Goal: Task Accomplishment & Management: Manage account settings

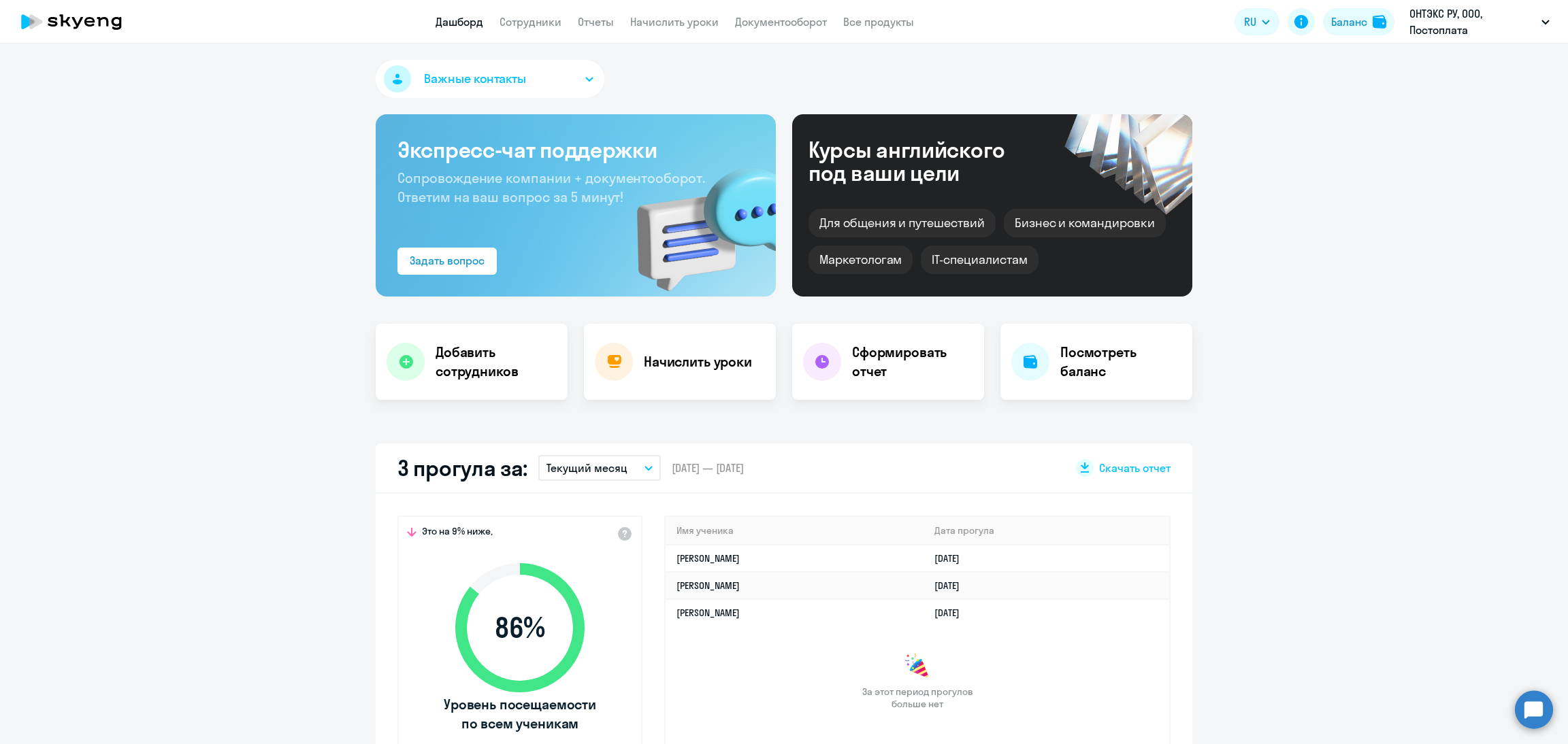
select select "30"
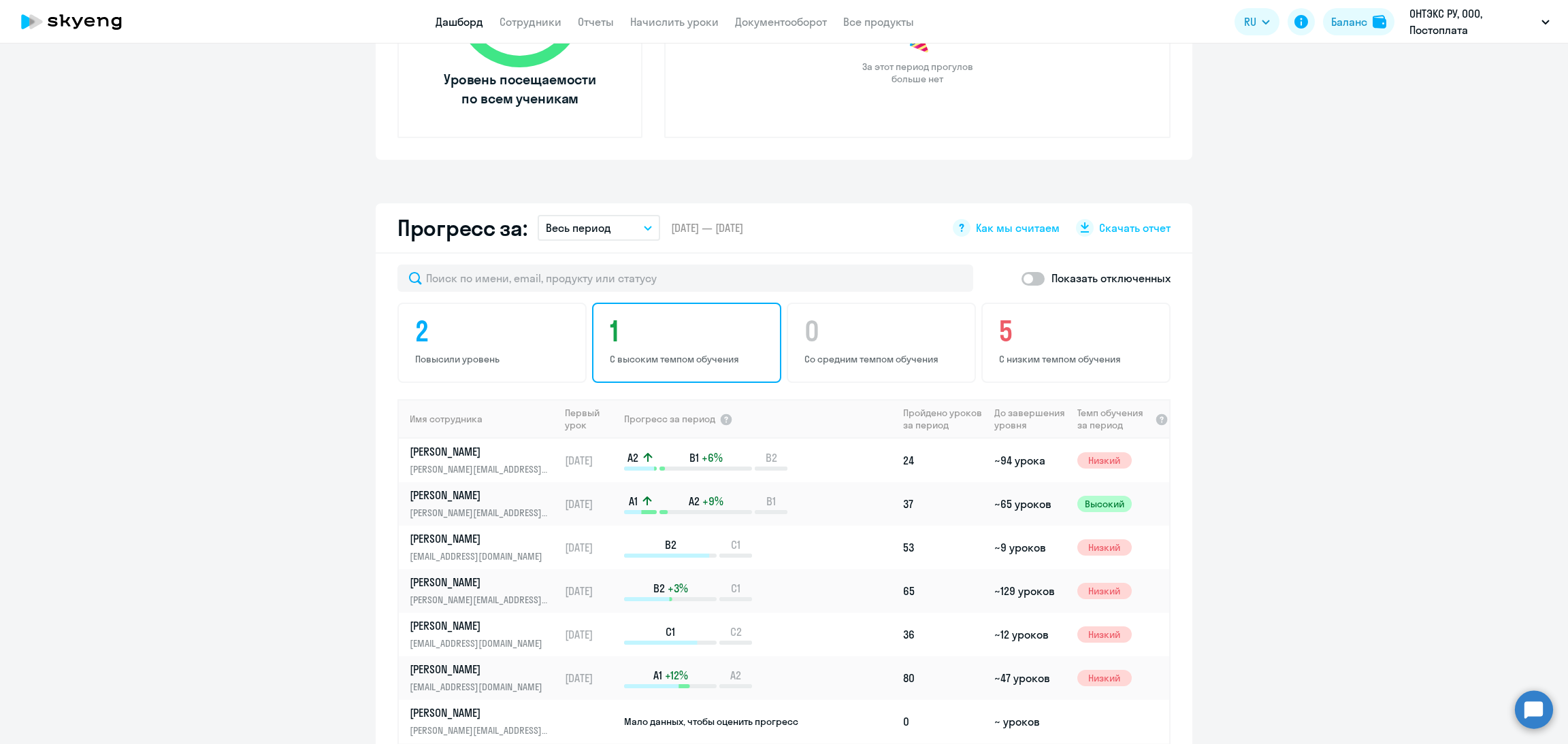
scroll to position [816, 0]
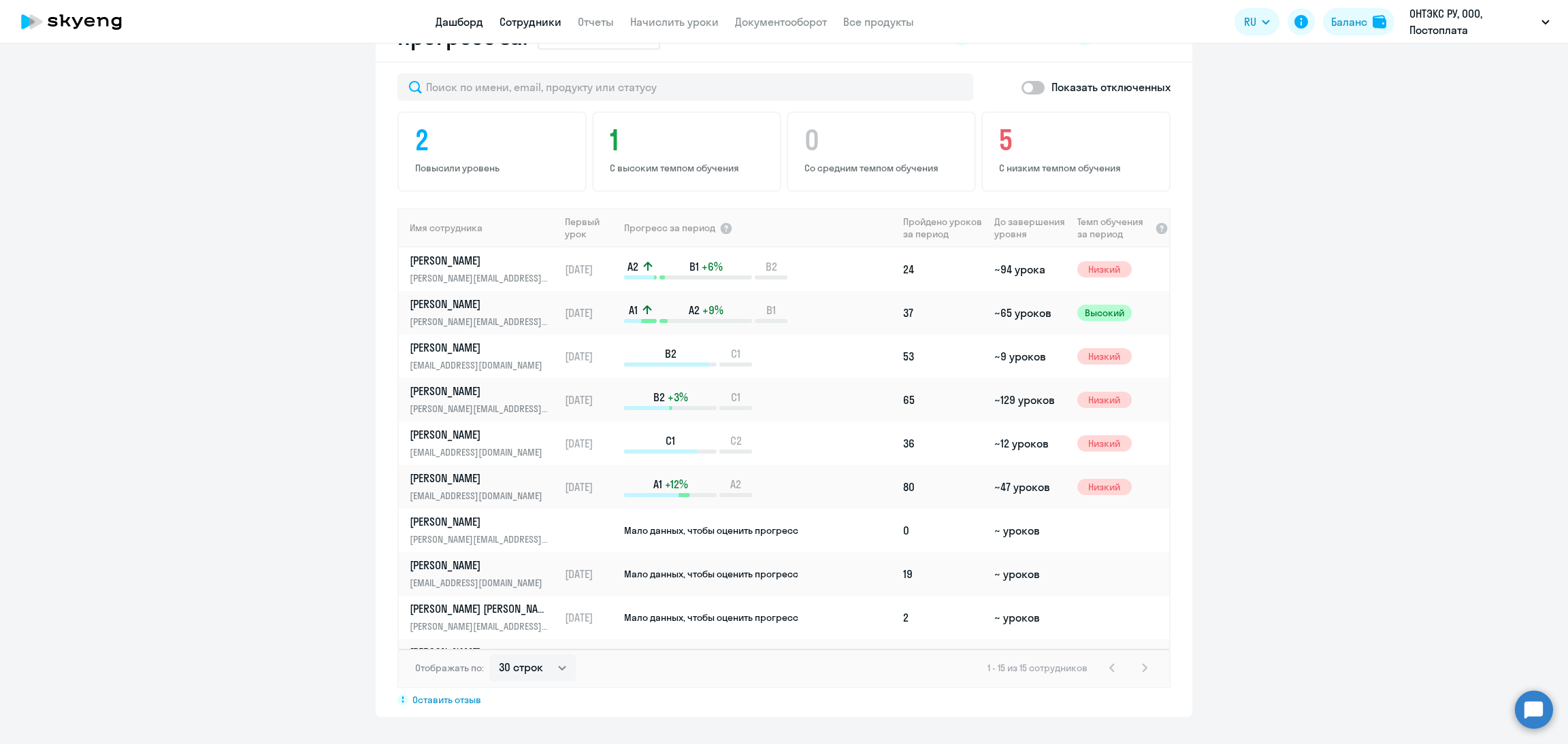
click at [521, 22] on link "Сотрудники" at bounding box center [530, 22] width 62 height 14
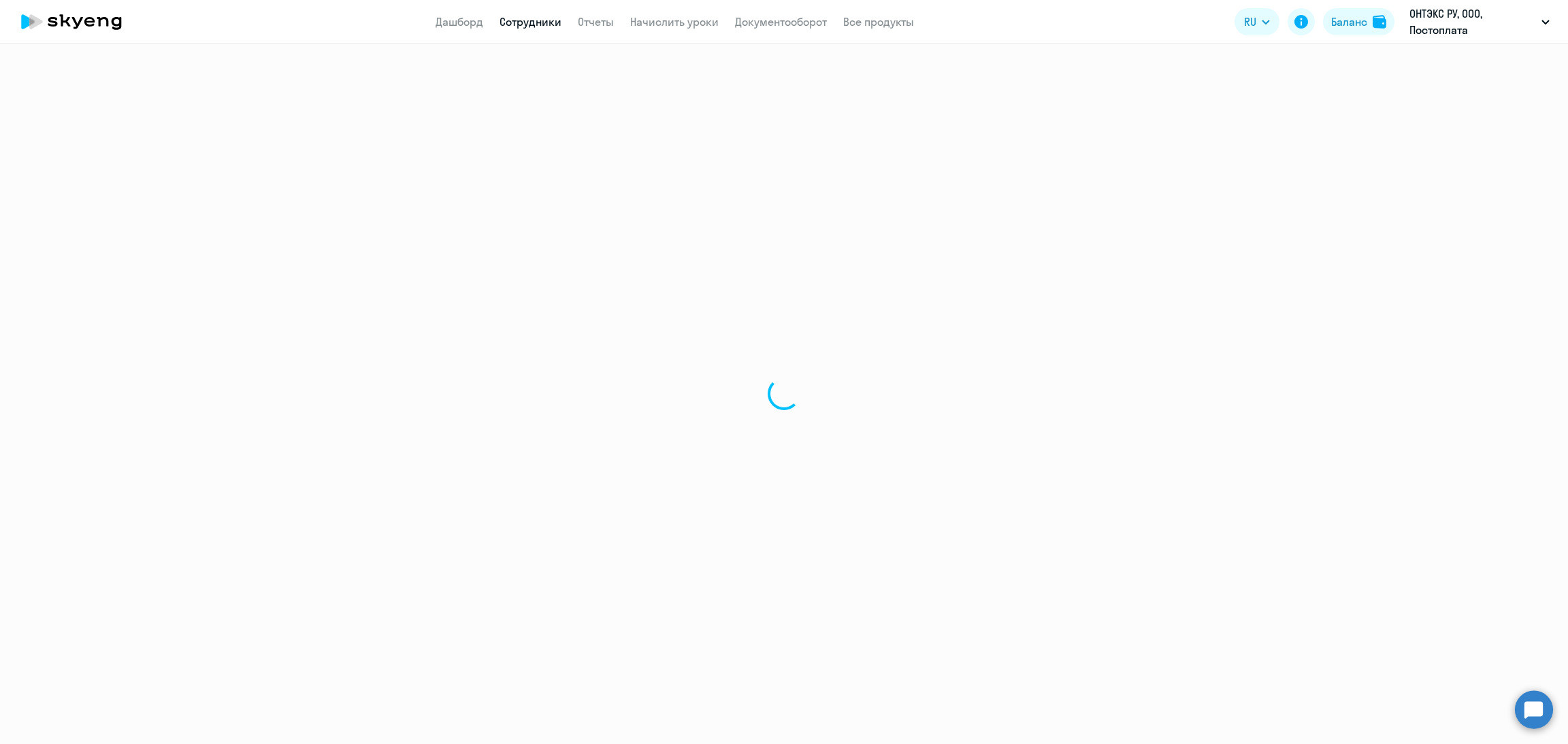
select select "30"
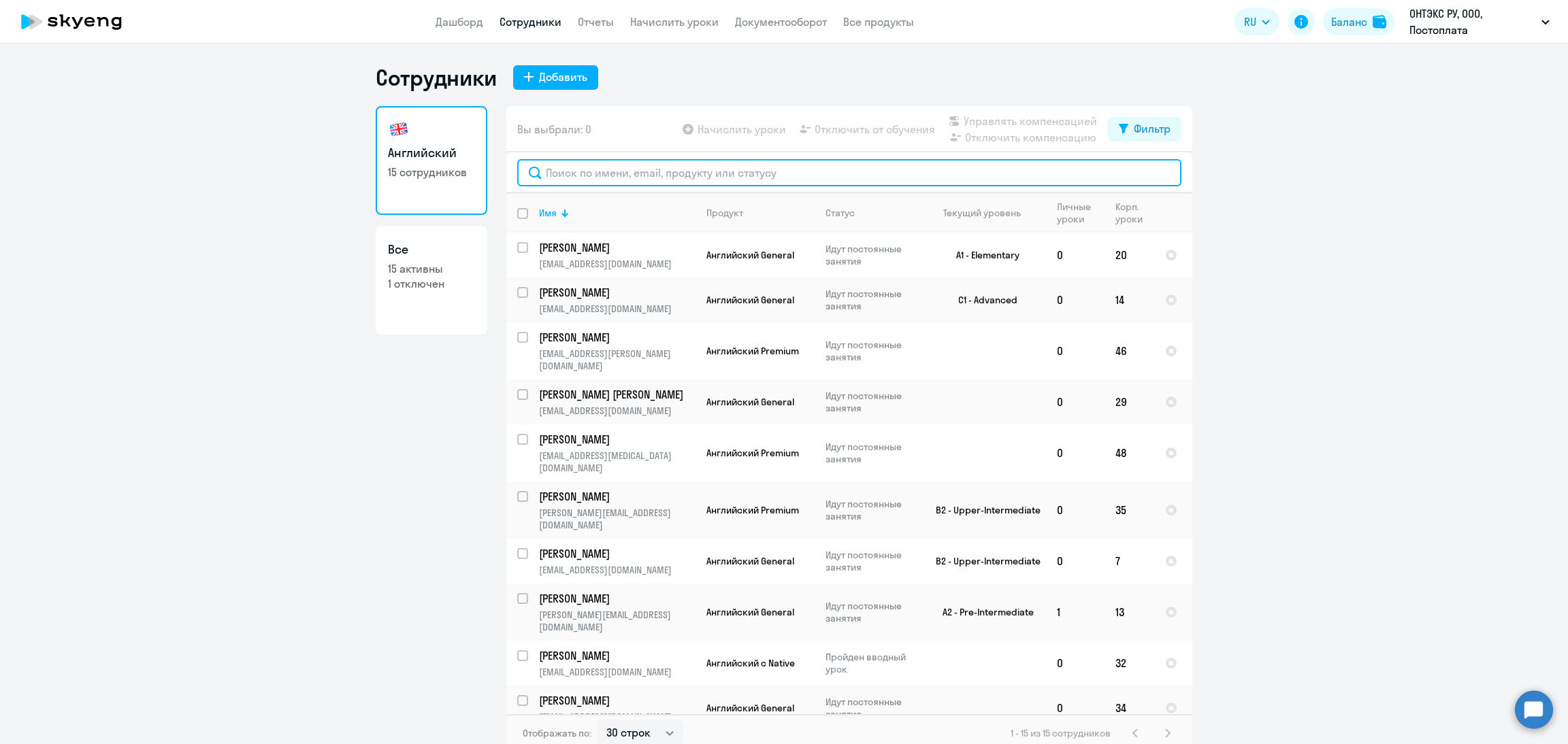
click at [601, 164] on input "text" at bounding box center [849, 172] width 664 height 27
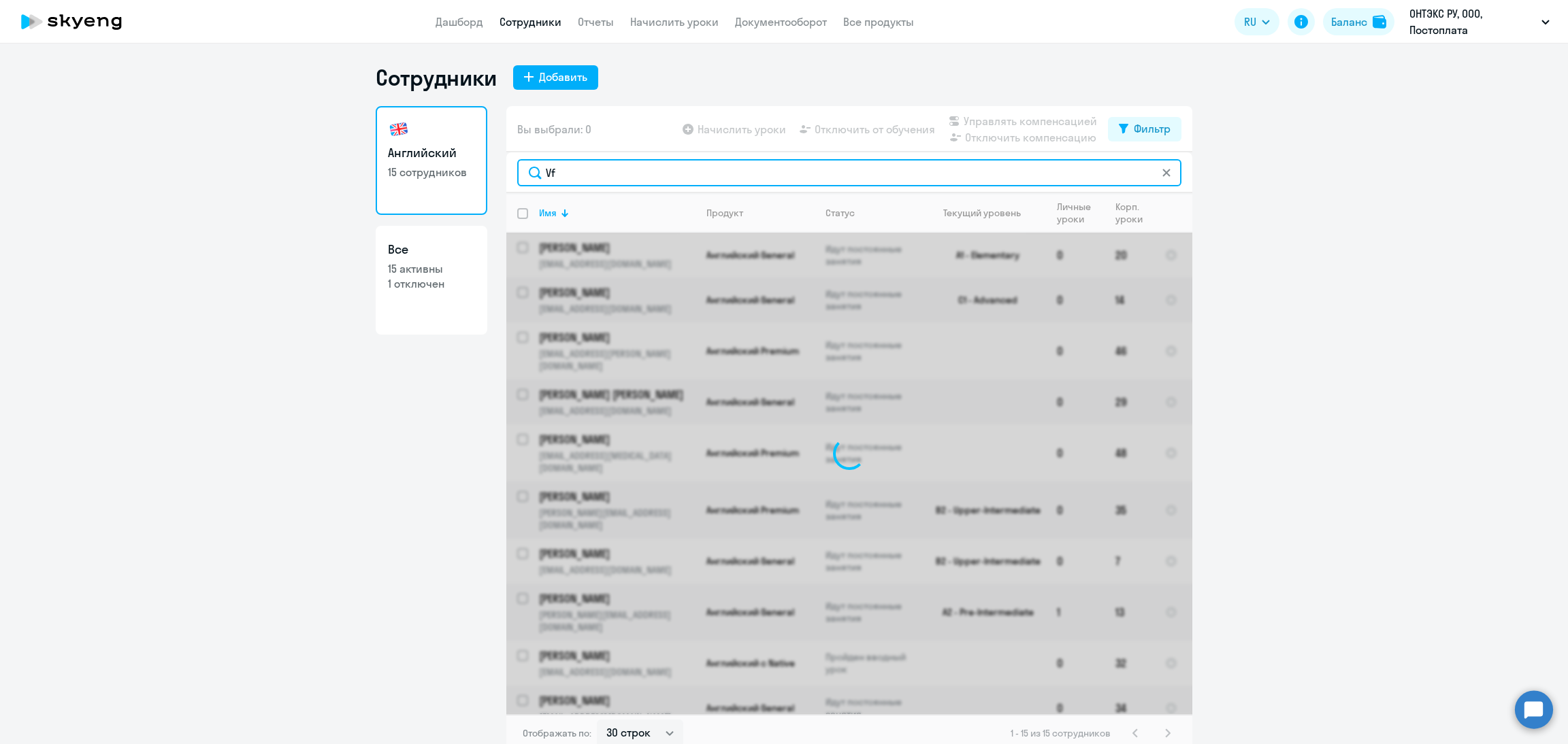
type input "V"
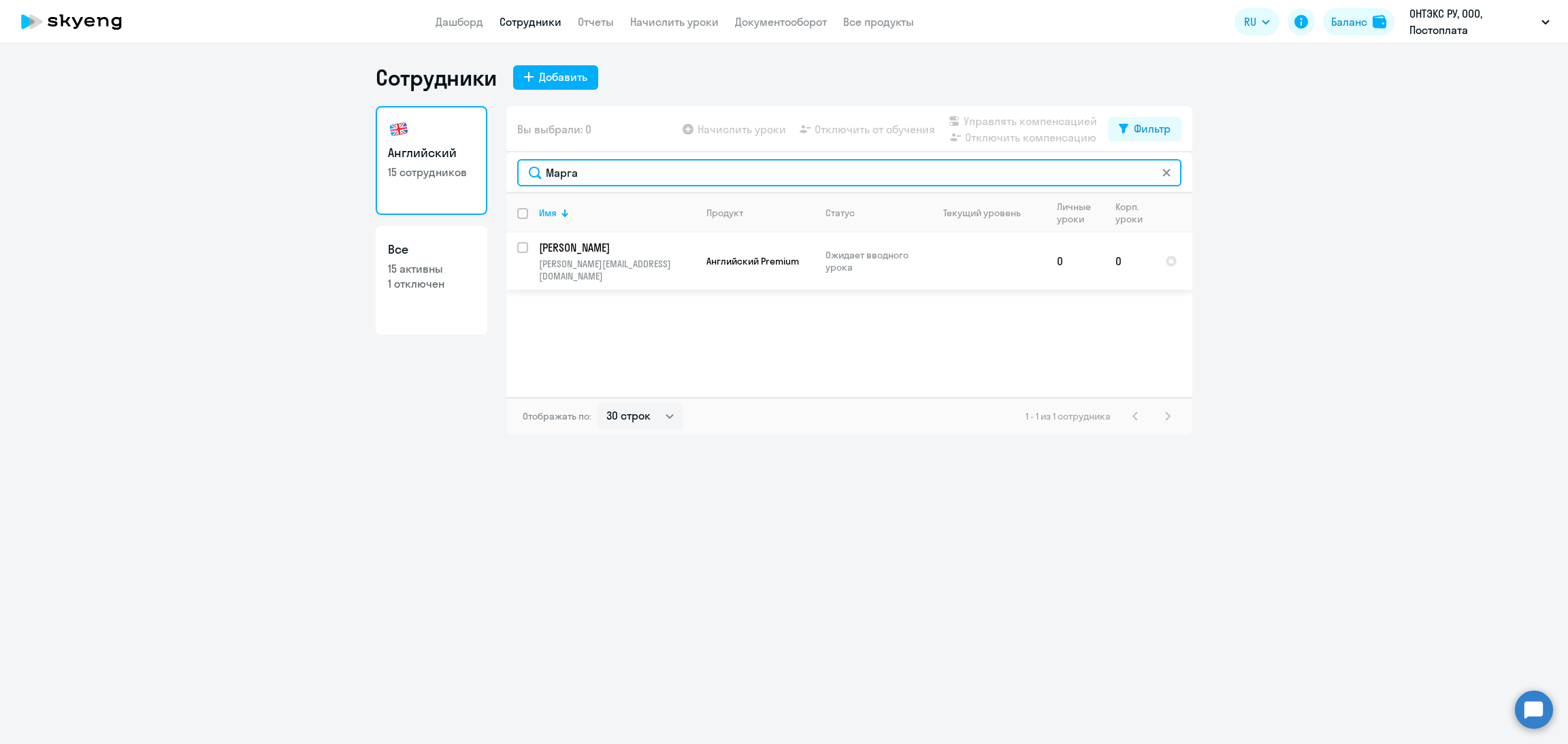
type input "Марга"
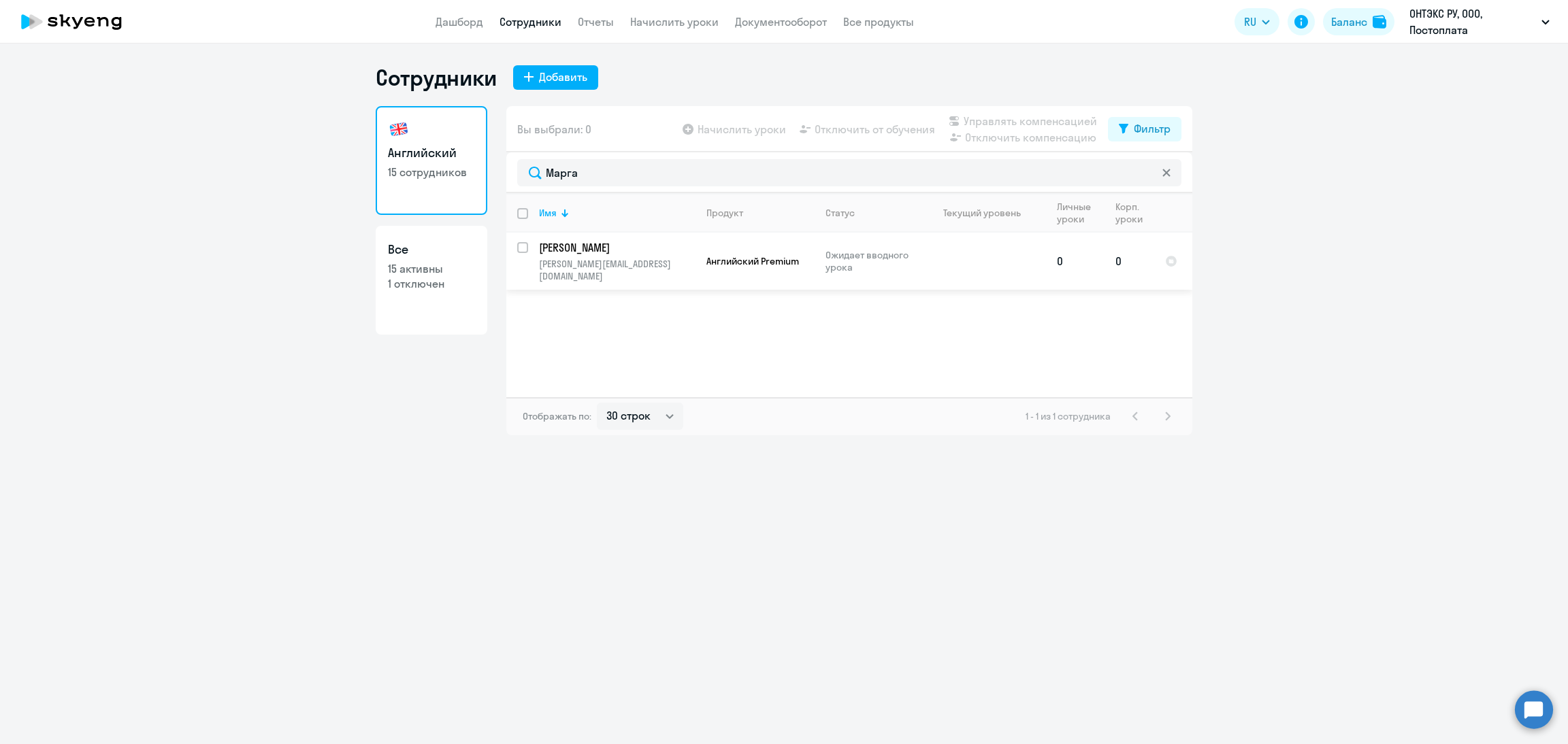
click at [592, 265] on p "margarita.antonovskaya@ontexglobal.com" at bounding box center [616, 270] width 156 height 25
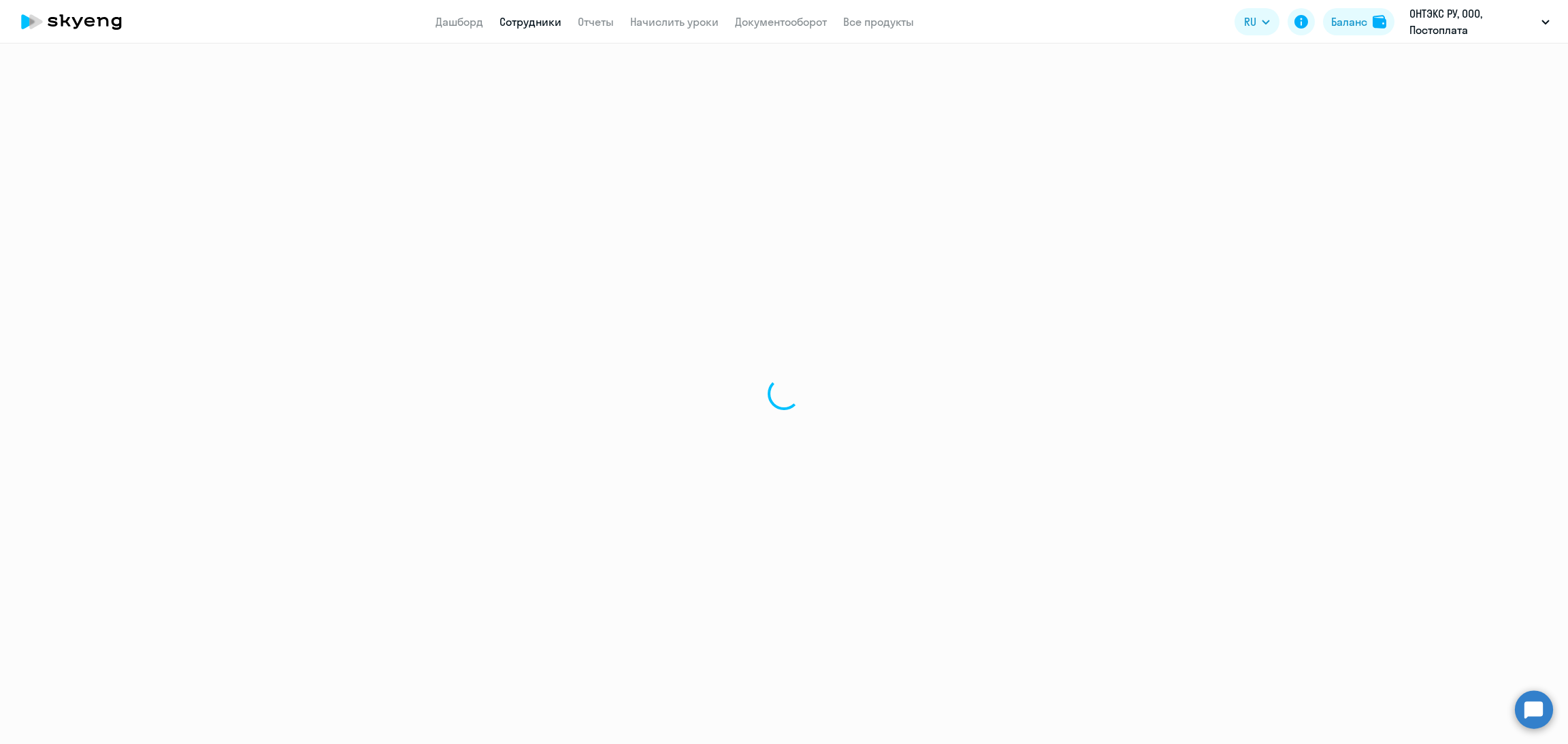
select select "english"
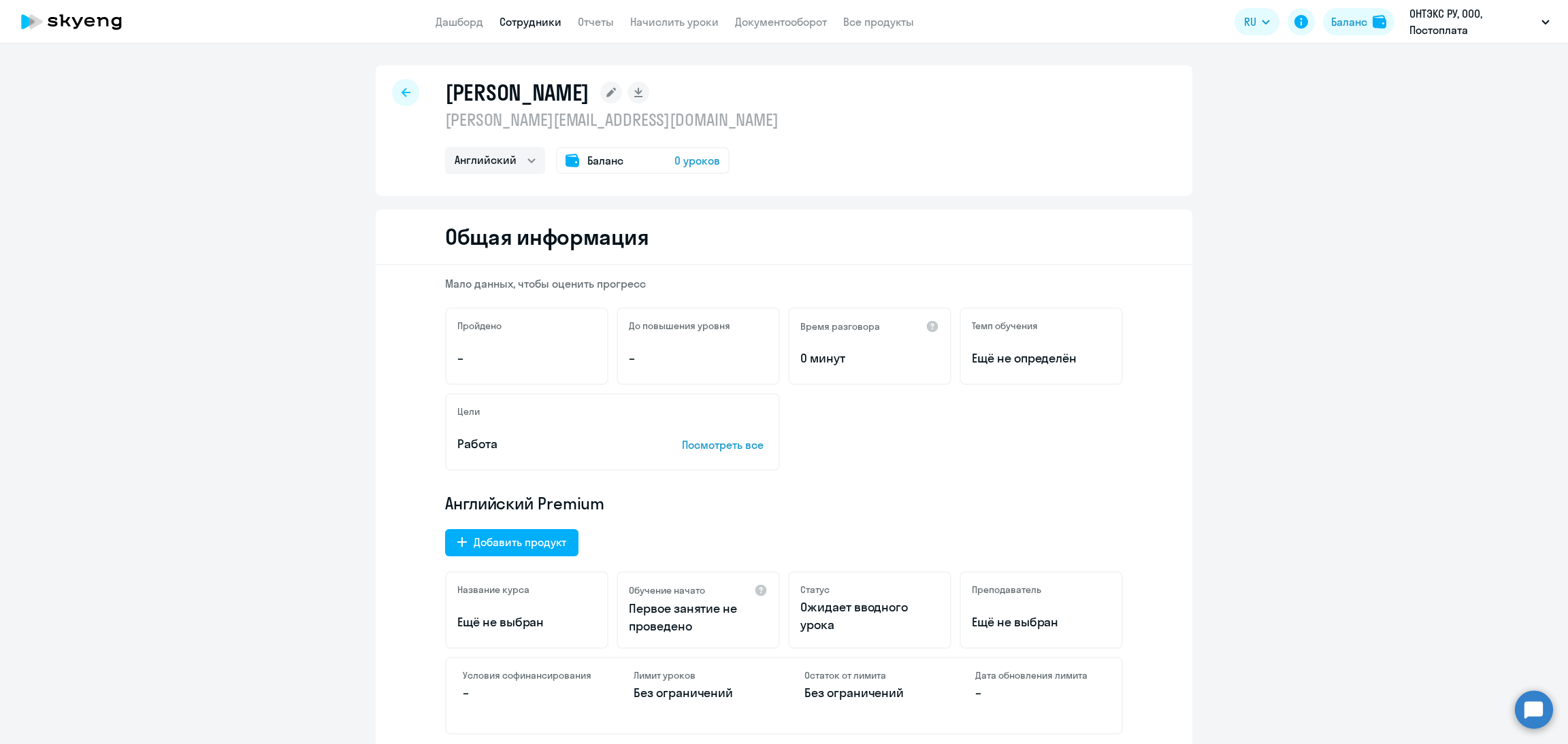
click at [658, 161] on div "Баланс 0 уроков" at bounding box center [642, 160] width 174 height 27
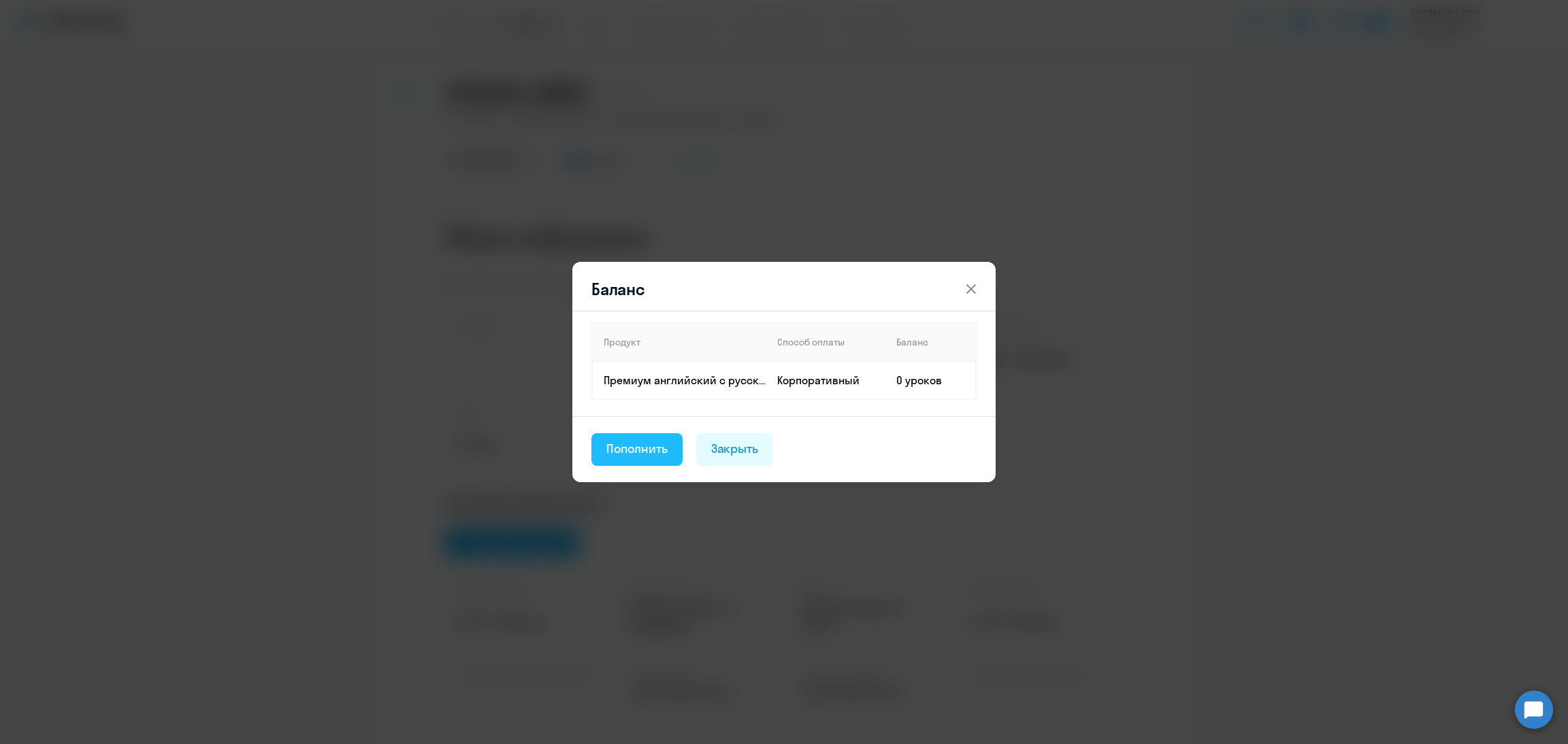
click at [652, 445] on div "Пополнить" at bounding box center [637, 449] width 62 height 18
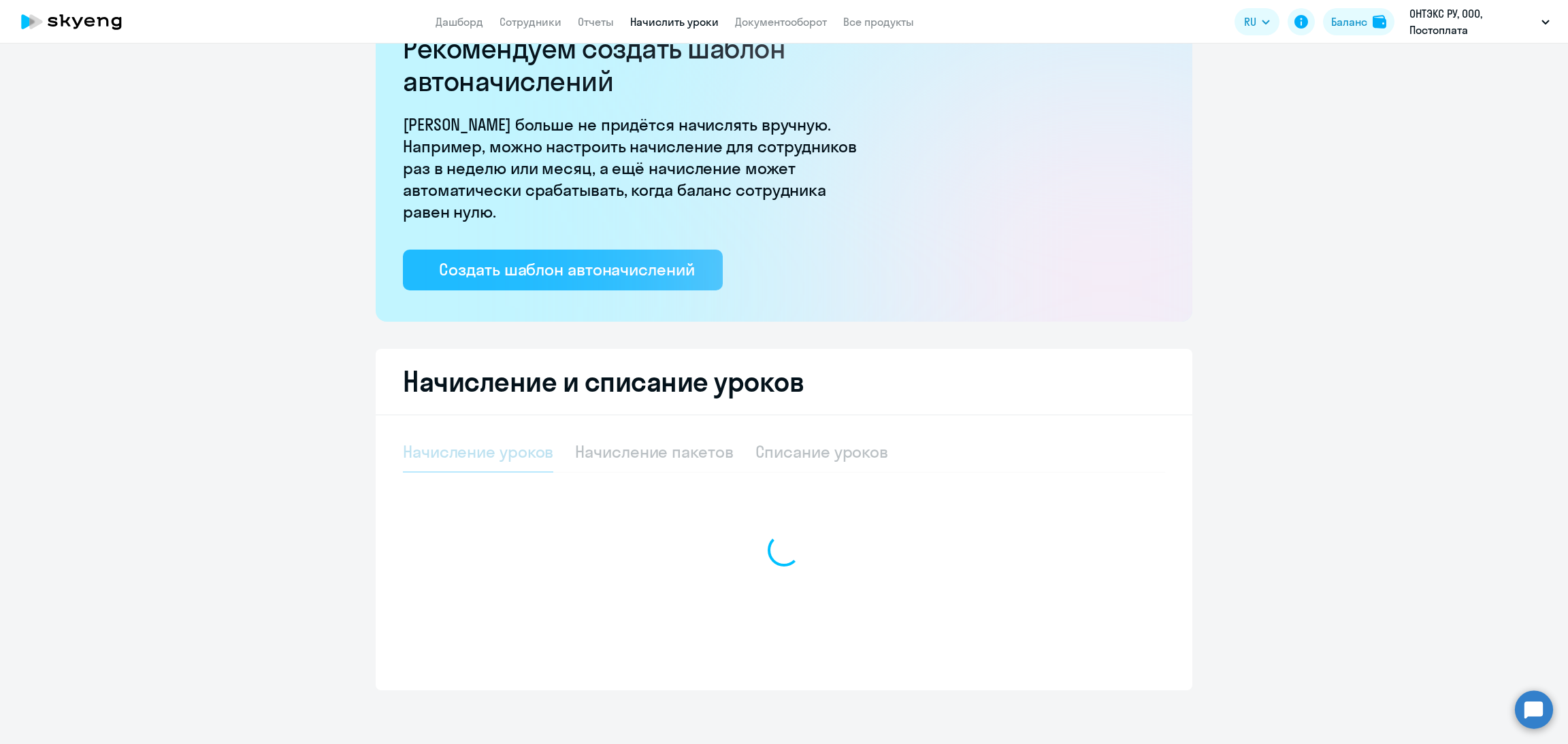
select select "10"
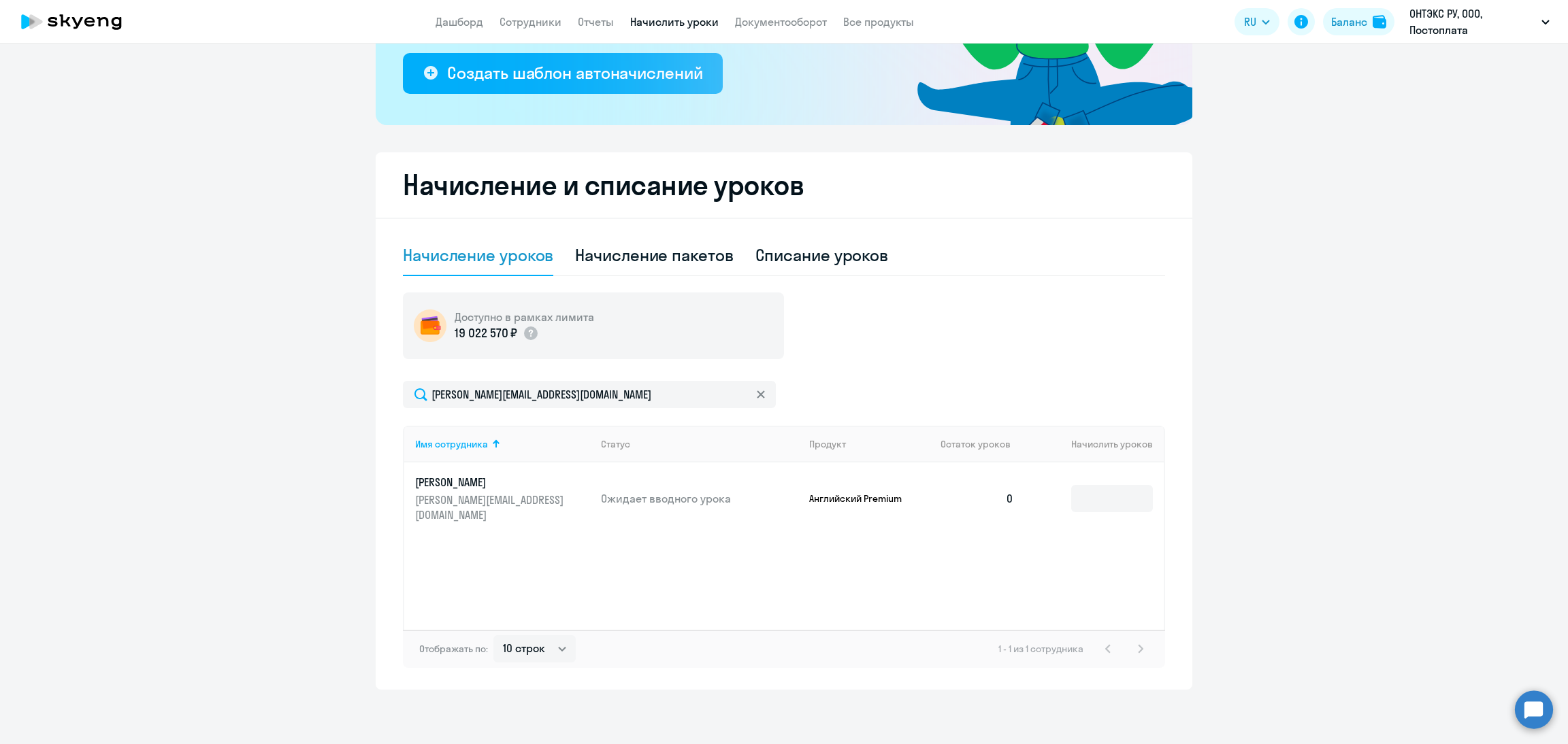
scroll to position [255, 0]
click at [1071, 497] on input at bounding box center [1111, 498] width 81 height 27
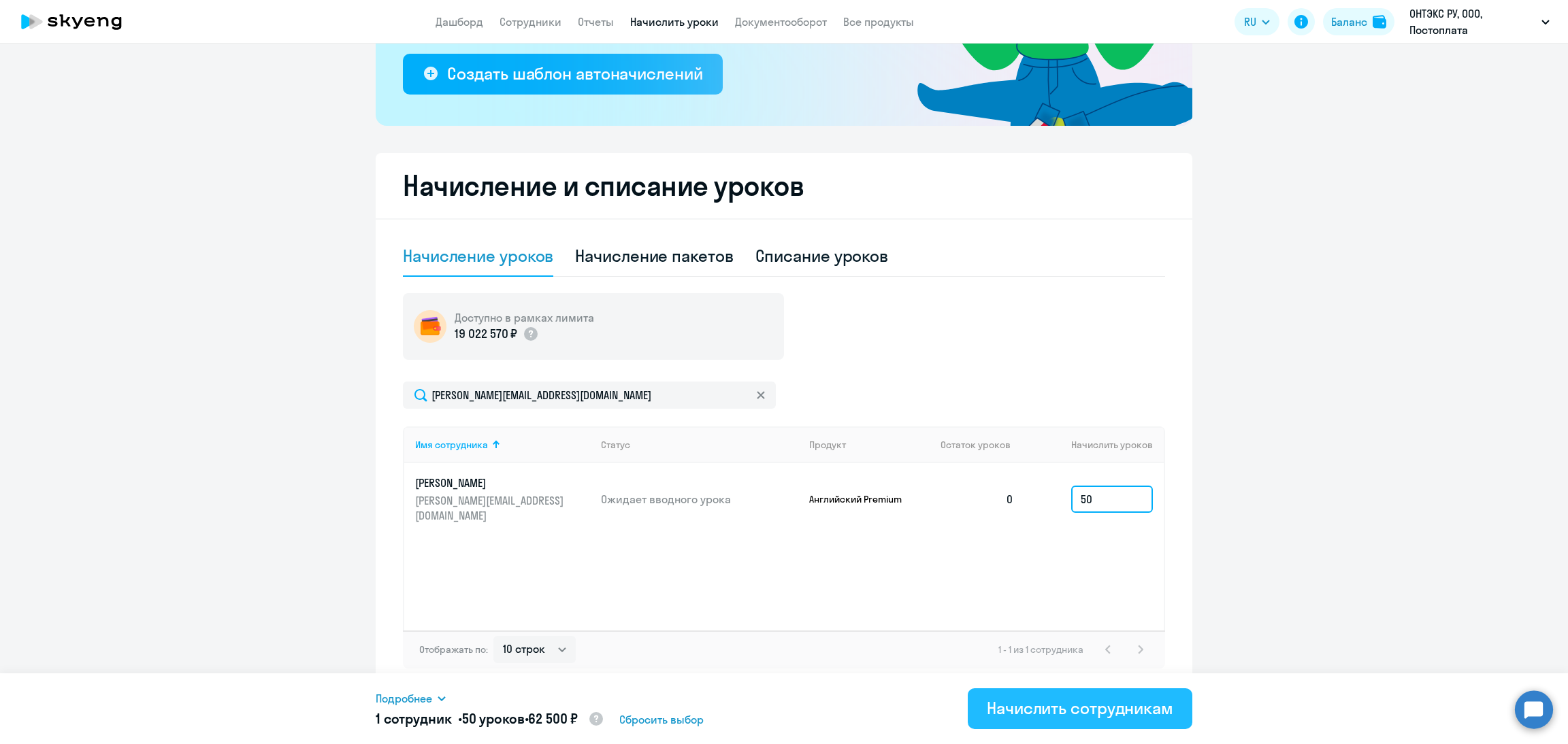
type input "50"
click at [1072, 697] on div "Начислить сотрудникам" at bounding box center [1080, 708] width 187 height 22
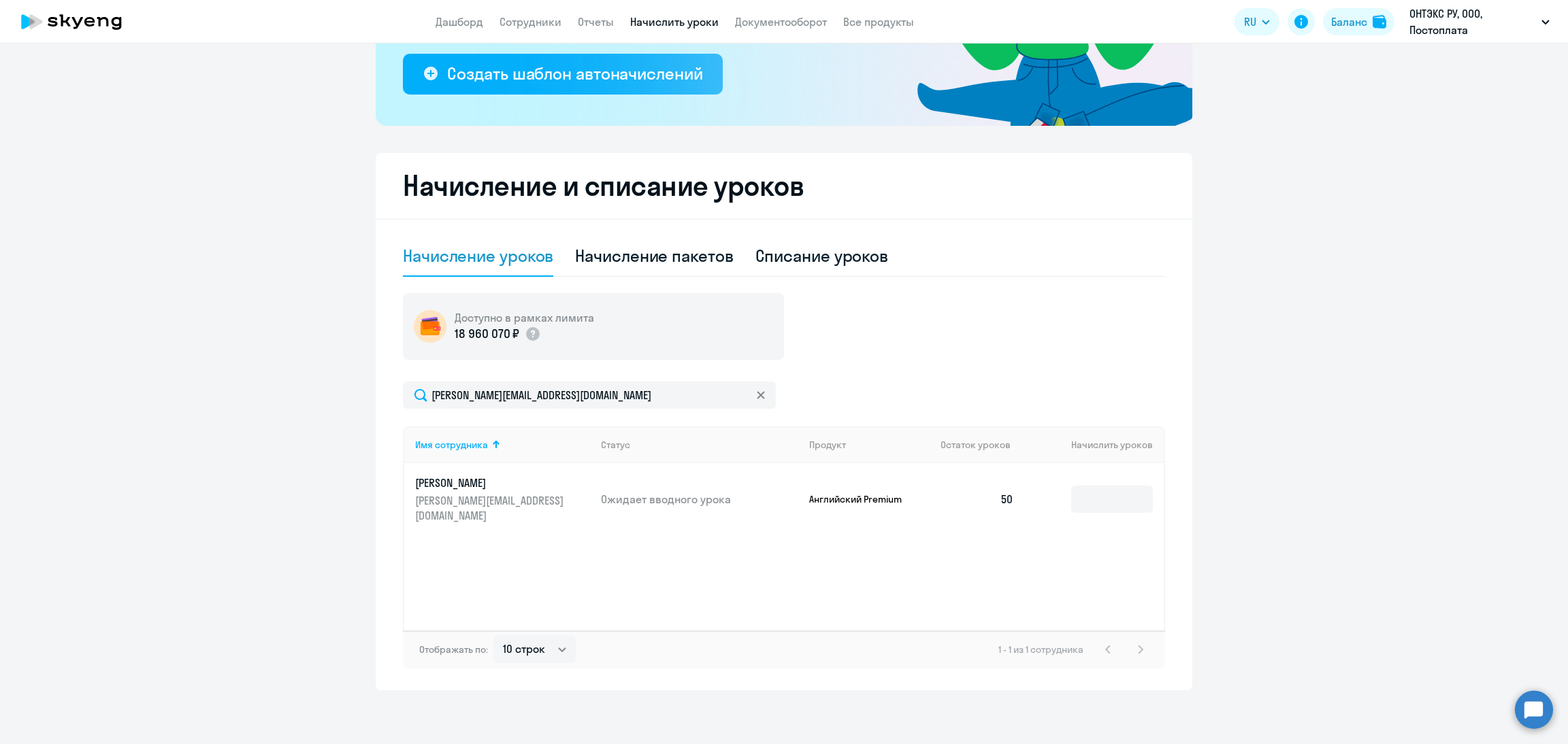
click at [537, 14] on app-menu-item-link "Сотрудники" at bounding box center [530, 22] width 62 height 17
click at [542, 20] on link "Сотрудники" at bounding box center [530, 22] width 62 height 14
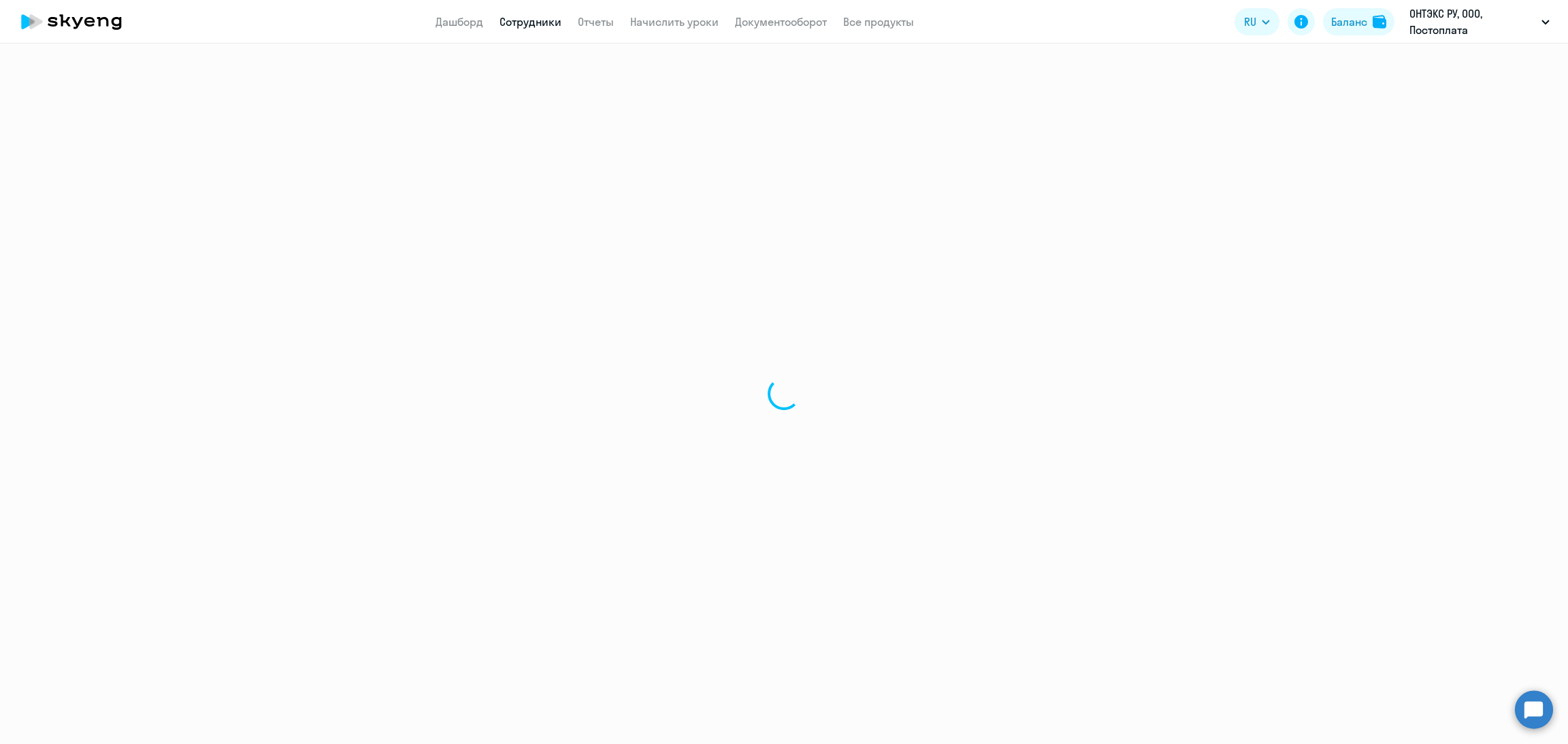
select select "30"
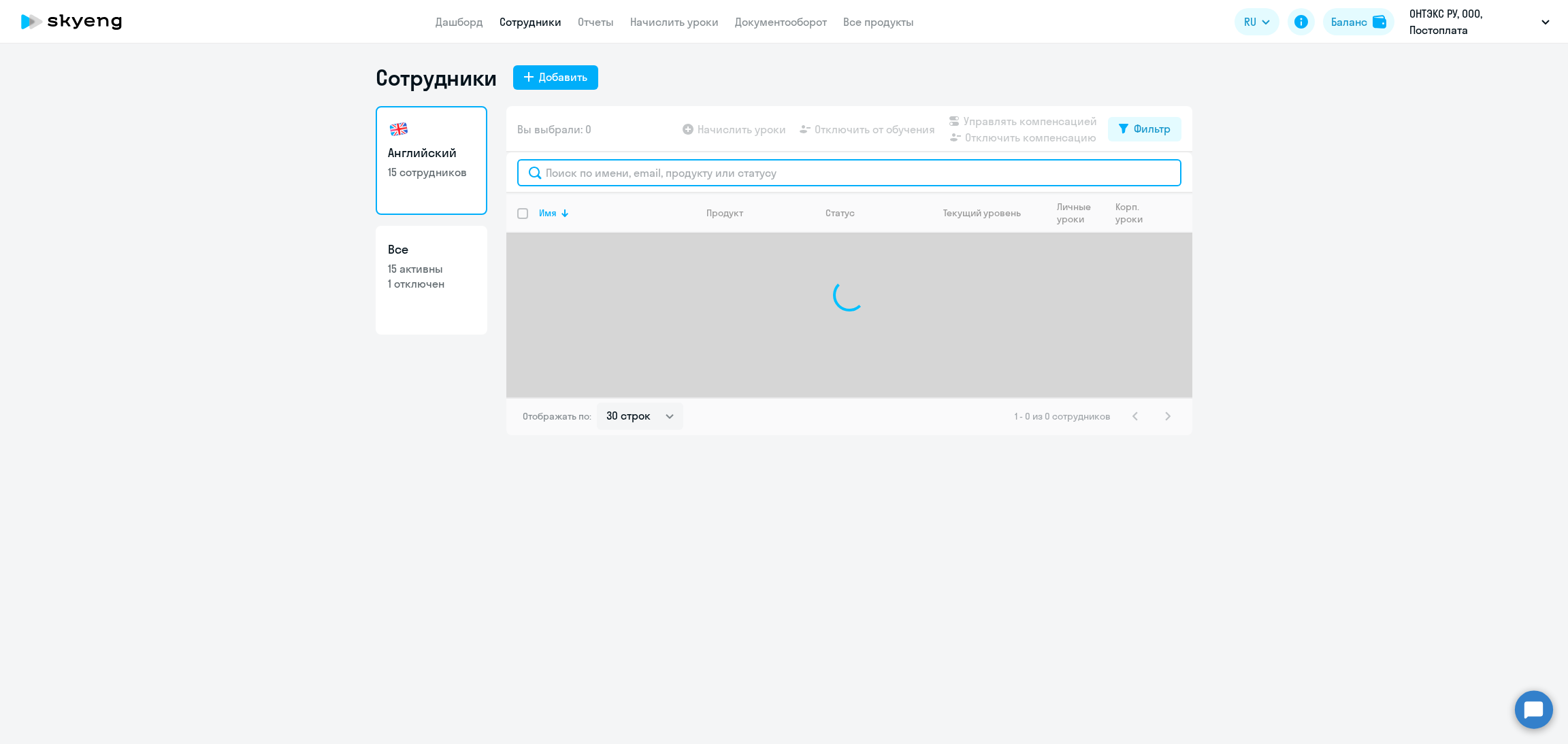
click at [598, 173] on input "text" at bounding box center [849, 172] width 664 height 27
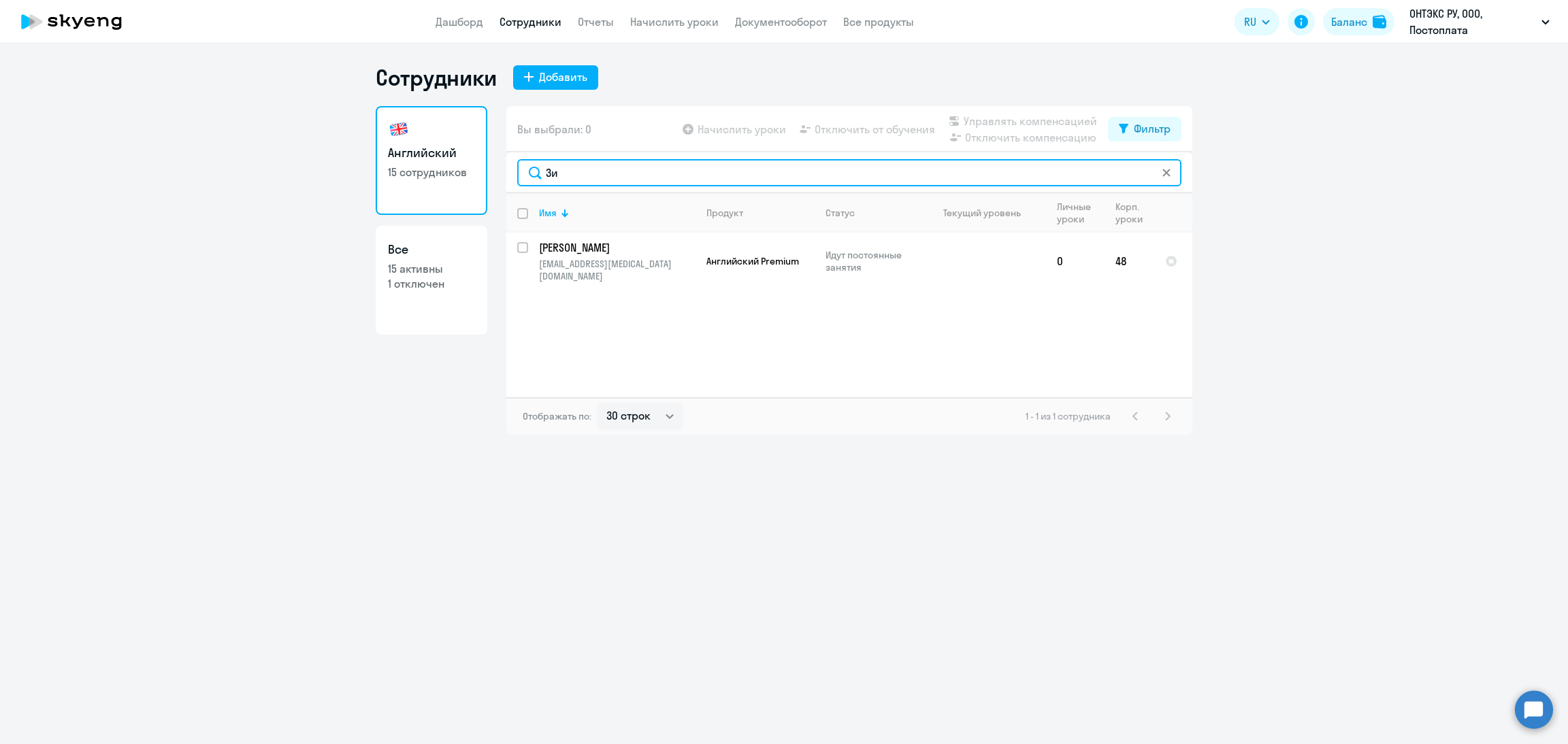
type input "Зи"
